Goal: Transaction & Acquisition: Subscribe to service/newsletter

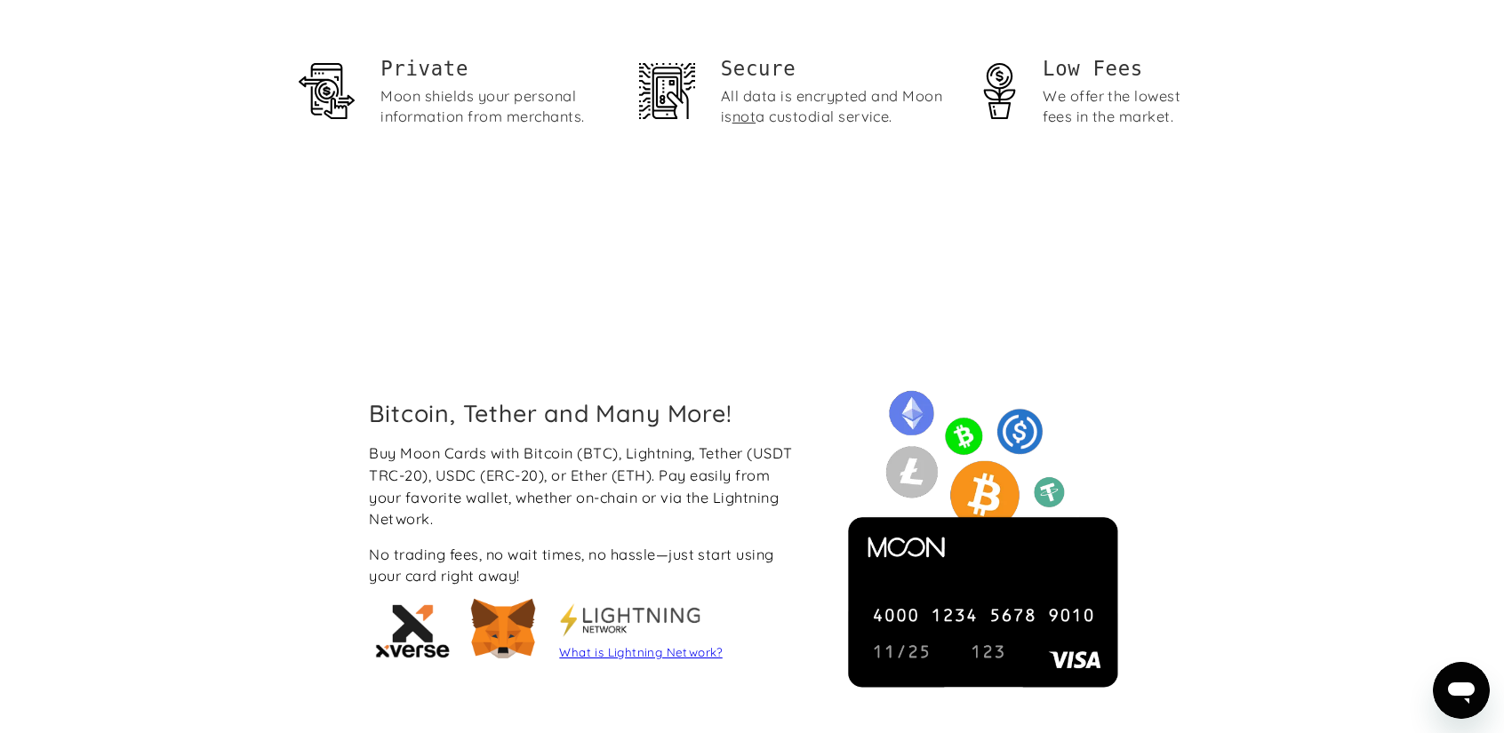
scroll to position [1422, 0]
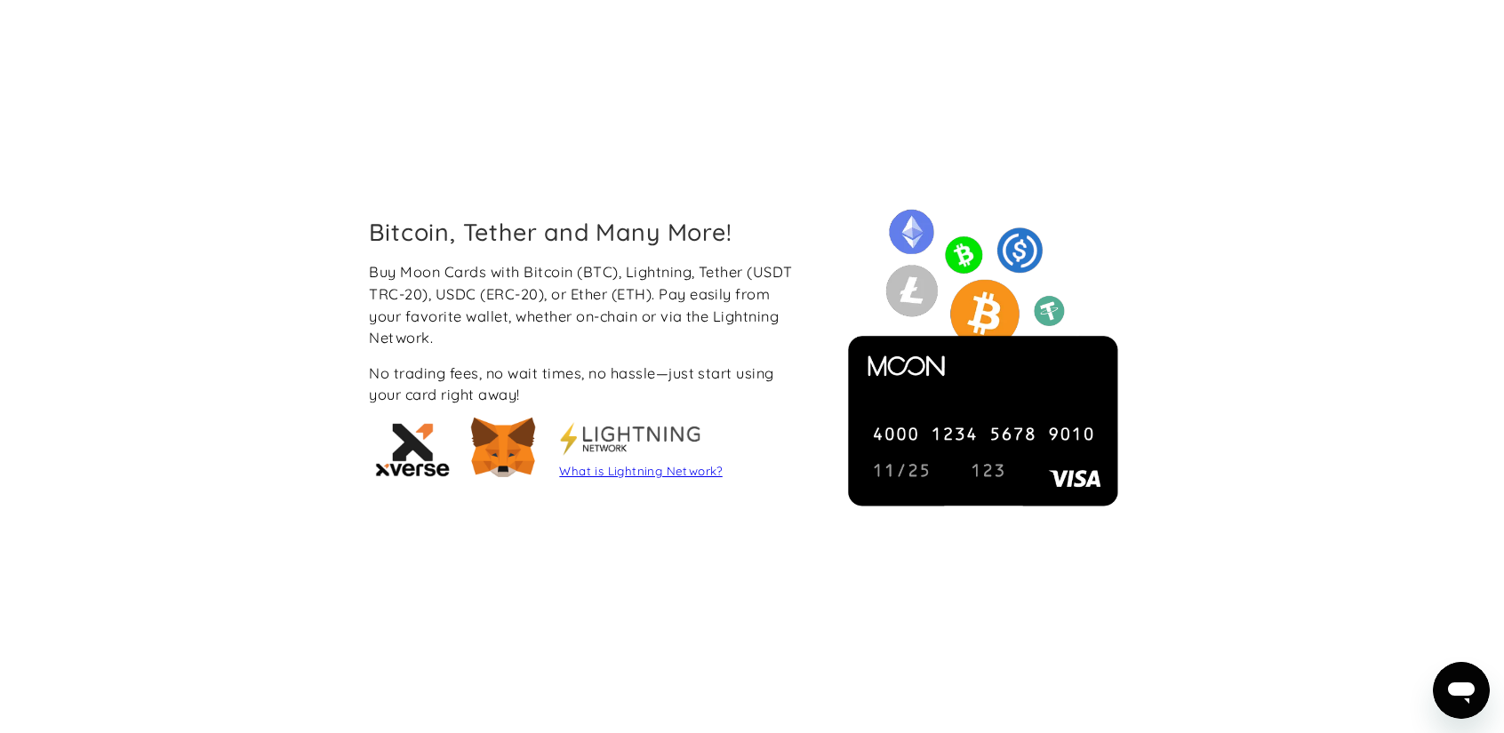
click at [971, 458] on img at bounding box center [983, 358] width 306 height 306
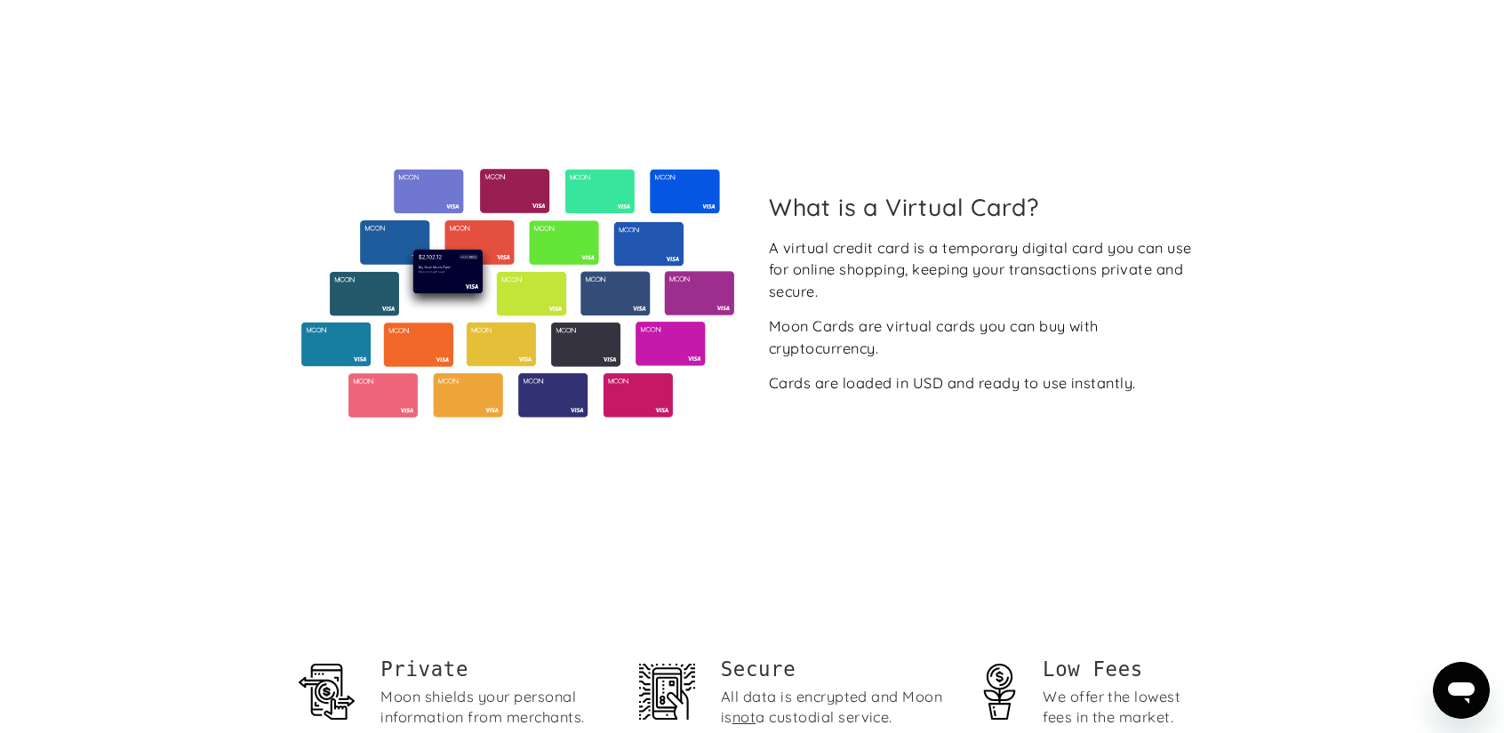
scroll to position [613, 0]
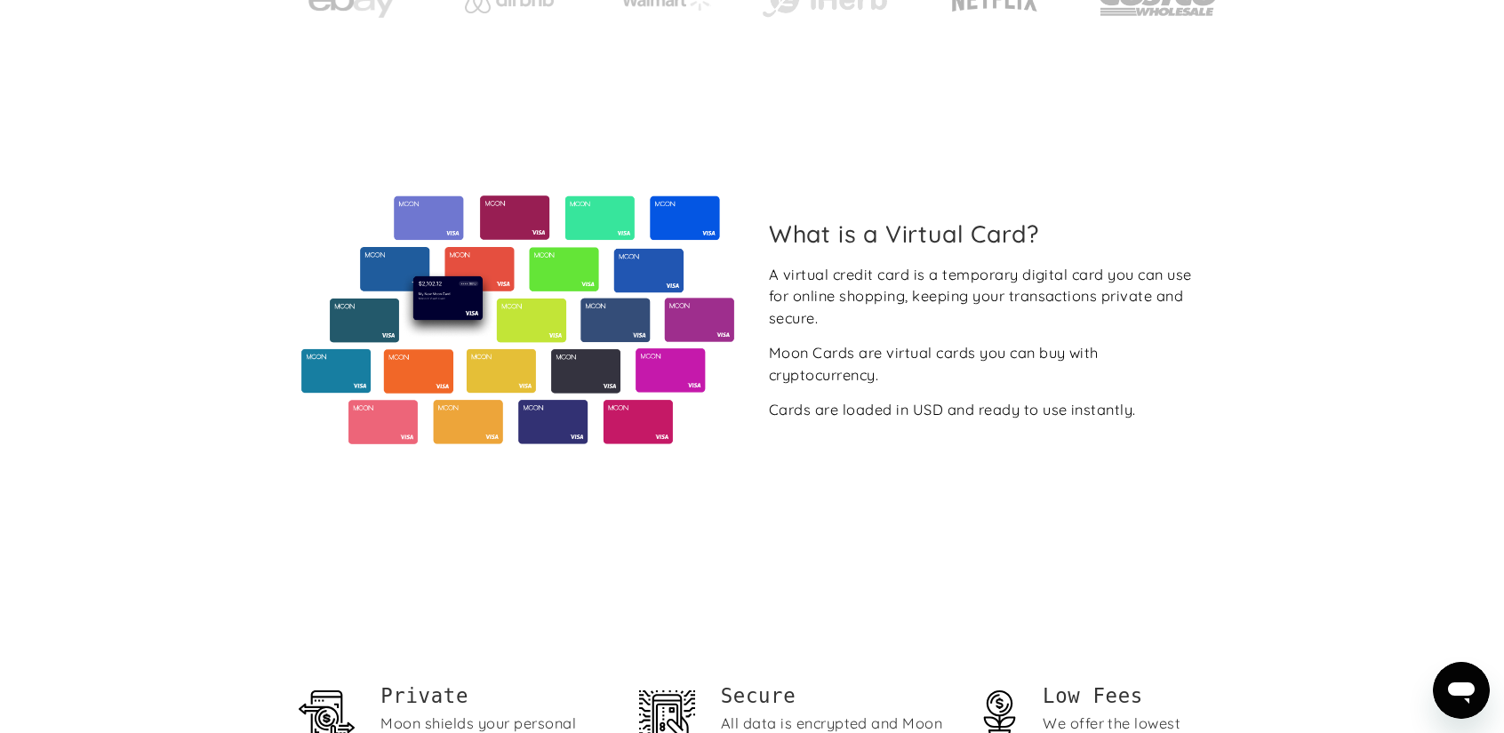
click at [150, 395] on section "What is a Virtual Card? A virtual credit card is a temporary digital card you c…" at bounding box center [752, 320] width 1504 height 487
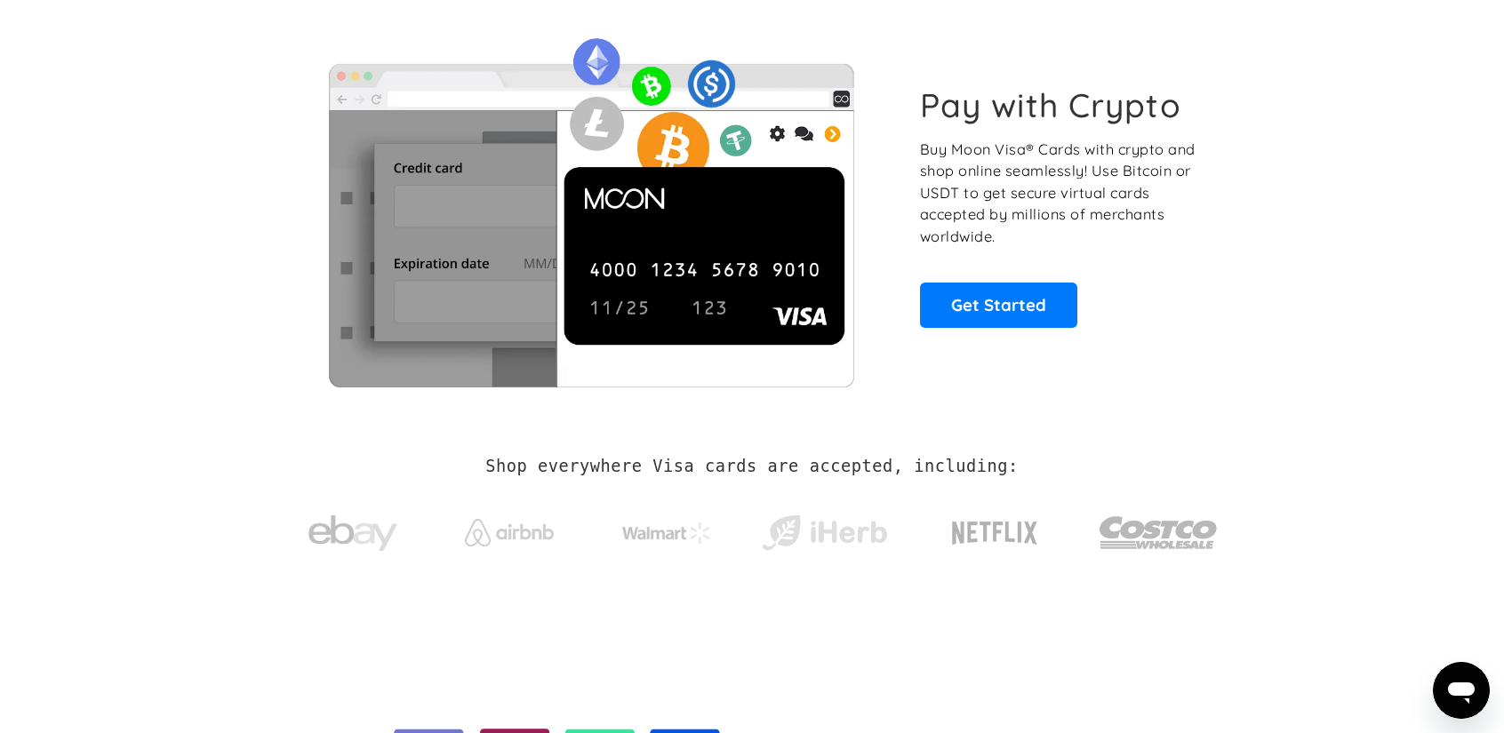
scroll to position [0, 0]
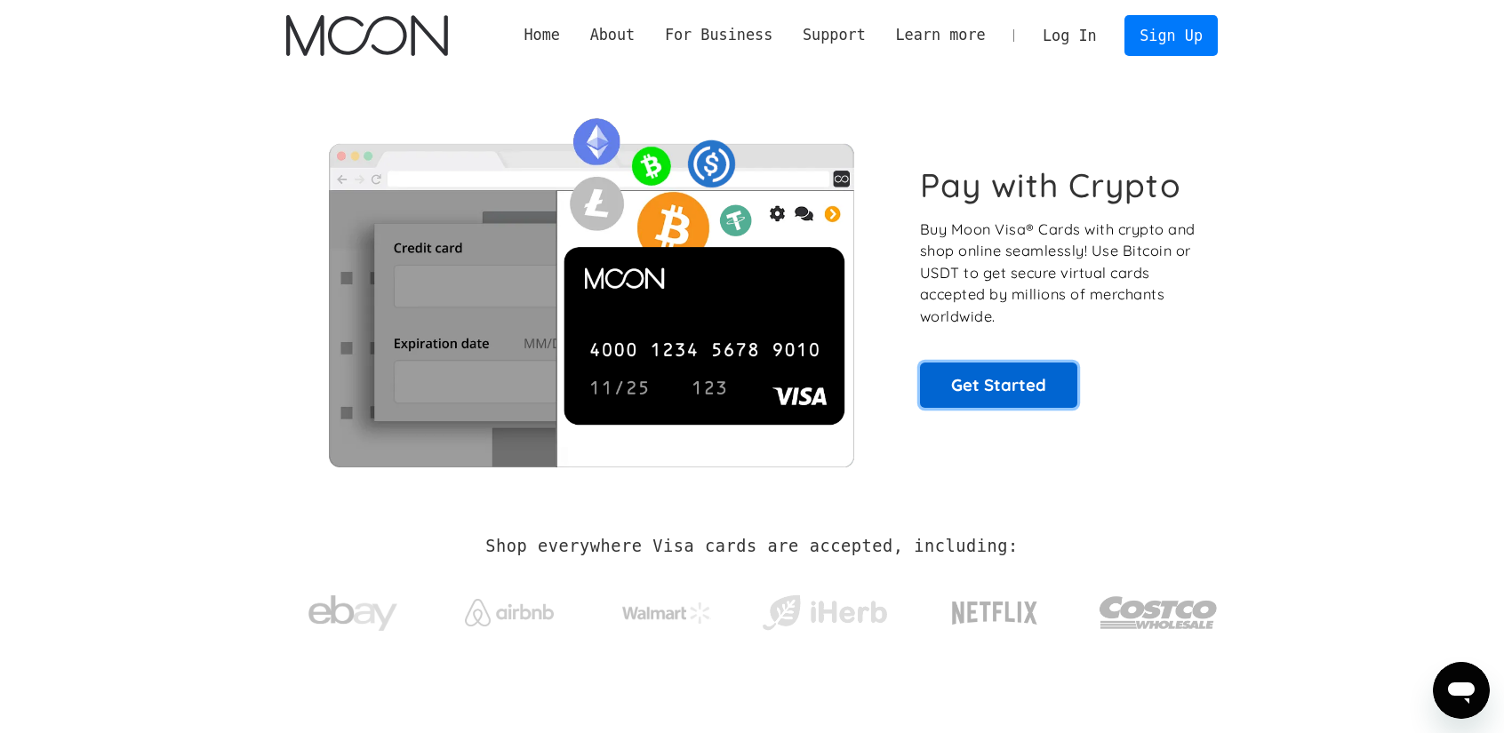
click at [994, 392] on link "Get Started" at bounding box center [998, 385] width 157 height 44
